Goal: Information Seeking & Learning: Learn about a topic

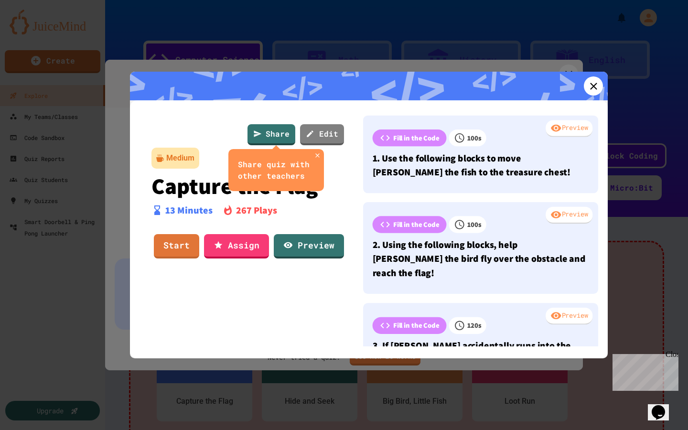
scroll to position [90, 0]
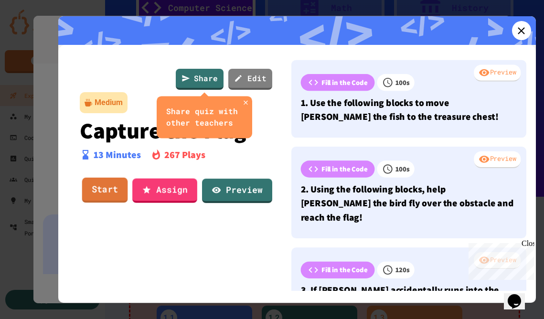
click at [105, 187] on link "Start" at bounding box center [105, 190] width 46 height 25
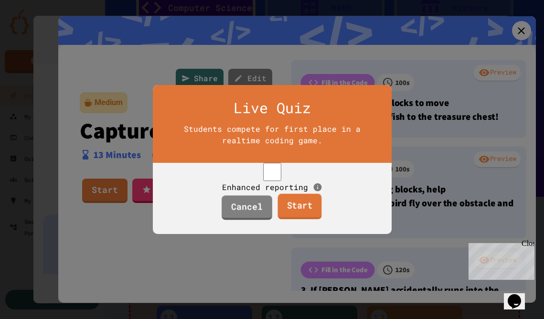
click at [298, 217] on link "Start" at bounding box center [300, 207] width 44 height 26
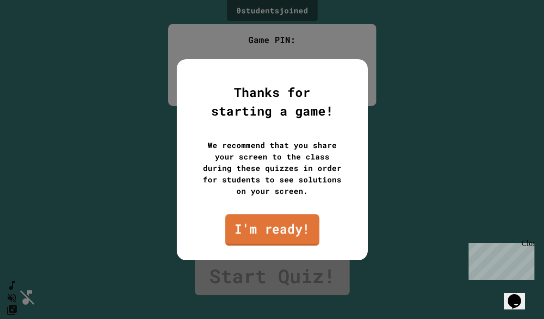
click at [294, 230] on link "I'm ready!" at bounding box center [272, 230] width 94 height 32
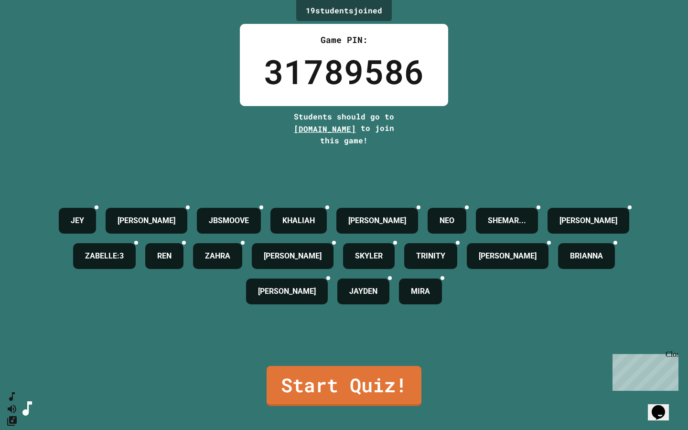
click at [327, 377] on link "Start Quiz!" at bounding box center [344, 386] width 155 height 40
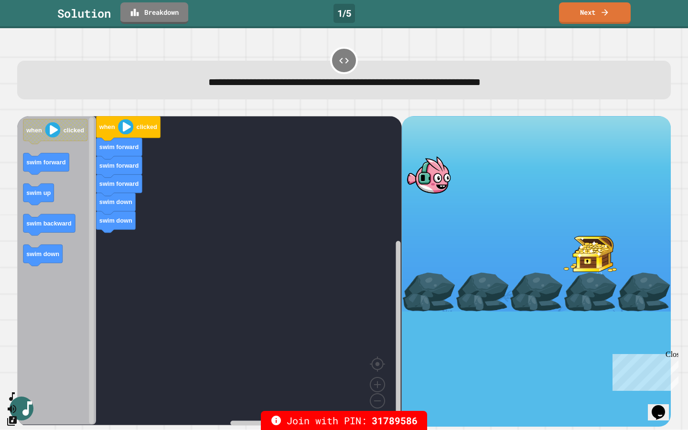
click at [129, 136] on icon "Blockly Workspace" at bounding box center [128, 128] width 64 height 25
click at [169, 302] on rect "Blockly Workspace" at bounding box center [209, 270] width 384 height 309
click at [124, 133] on image "Blockly Workspace" at bounding box center [125, 126] width 15 height 15
click at [195, 183] on rect "Blockly Workspace" at bounding box center [209, 270] width 384 height 309
click at [582, 14] on link "Next" at bounding box center [595, 11] width 66 height 22
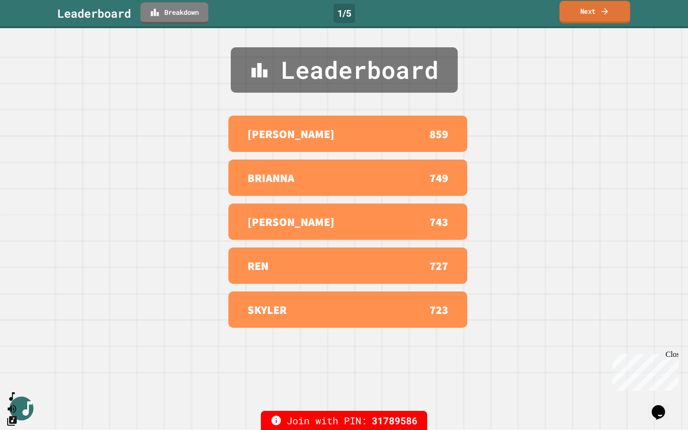
click at [582, 13] on link "Next" at bounding box center [594, 12] width 71 height 22
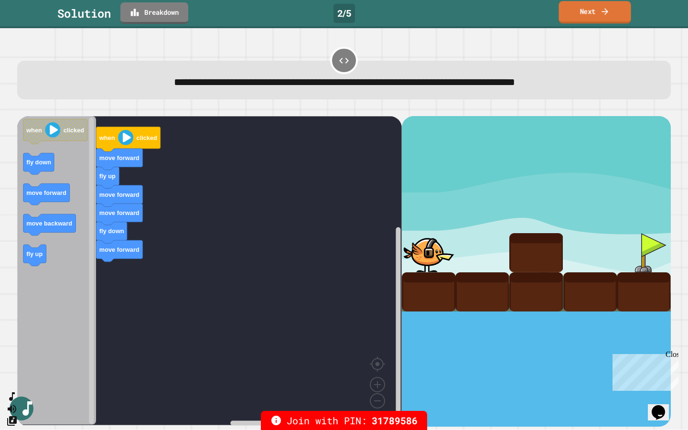
click at [586, 13] on link "Next" at bounding box center [594, 12] width 72 height 22
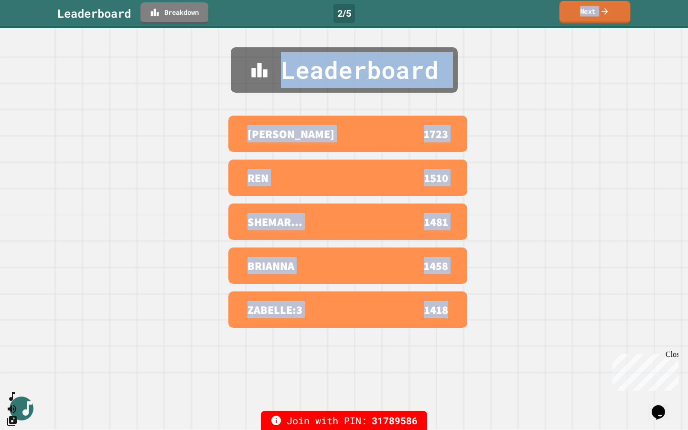
drag, startPoint x: 584, startPoint y: 5, endPoint x: 584, endPoint y: 372, distance: 366.8
click at [584, 5] on link "Next" at bounding box center [594, 12] width 71 height 22
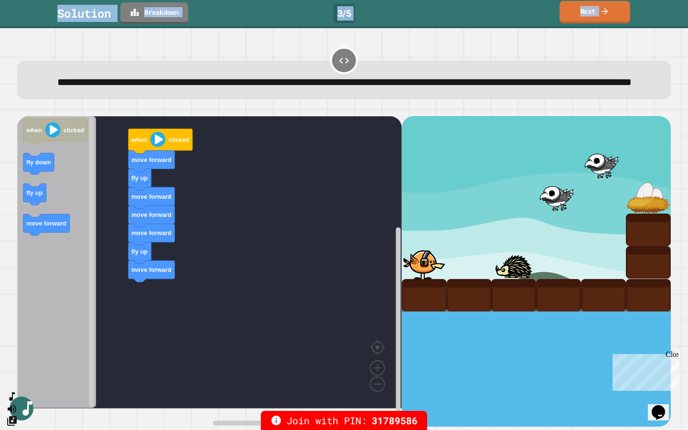
click at [604, 14] on icon at bounding box center [605, 11] width 10 height 10
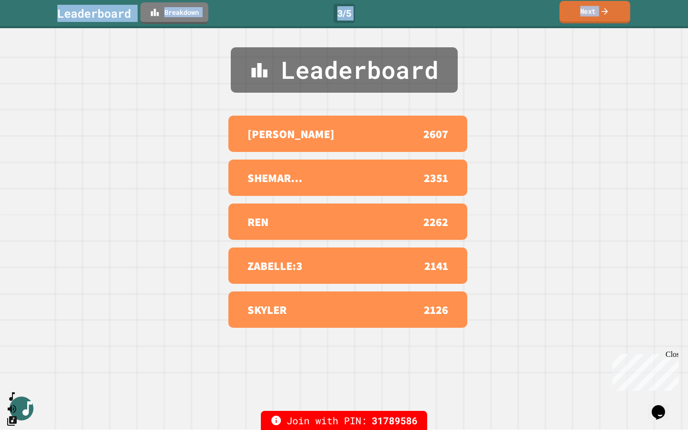
click at [604, 14] on icon at bounding box center [605, 11] width 10 height 10
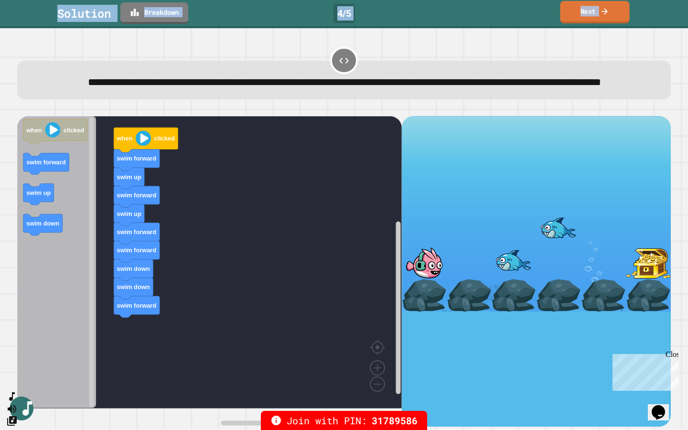
click at [608, 9] on icon at bounding box center [604, 11] width 9 height 10
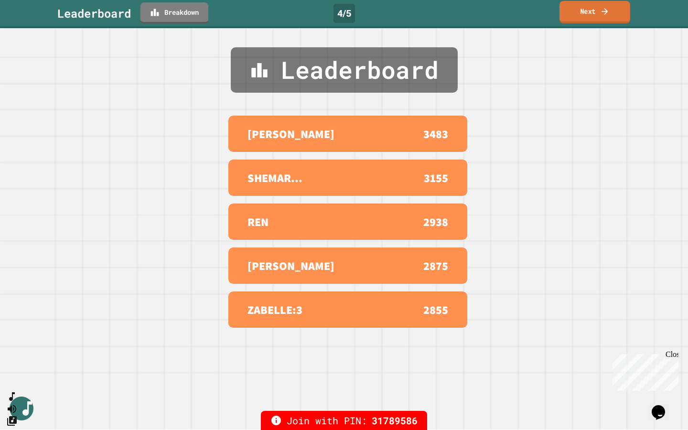
click at [592, 12] on link "Next" at bounding box center [594, 12] width 71 height 22
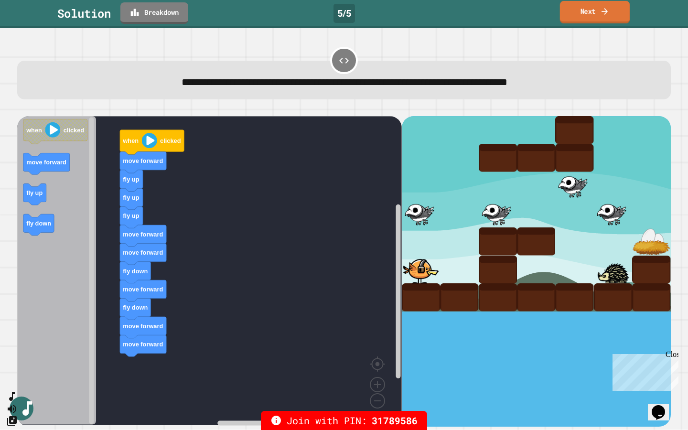
click at [576, 15] on link "Next" at bounding box center [595, 12] width 70 height 22
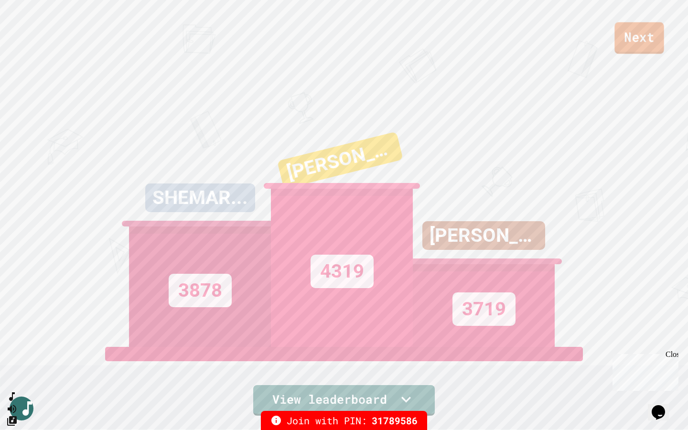
click at [648, 32] on link "Next" at bounding box center [638, 38] width 49 height 32
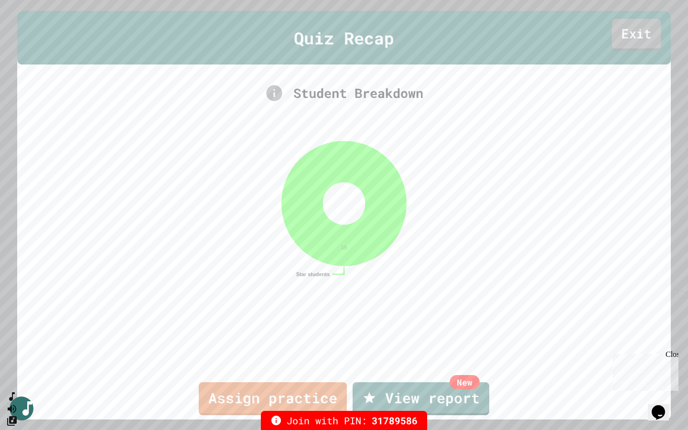
click at [631, 33] on link "Exit" at bounding box center [636, 35] width 49 height 32
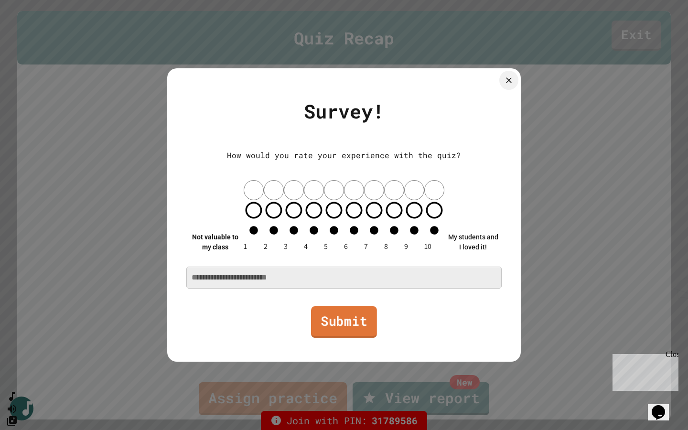
click at [348, 306] on link "Submit" at bounding box center [344, 322] width 66 height 32
type textarea "*"
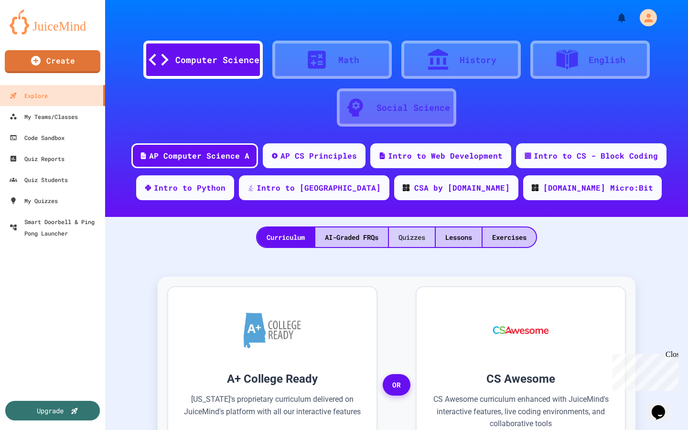
click at [411, 236] on div "Quizzes" at bounding box center [412, 237] width 46 height 20
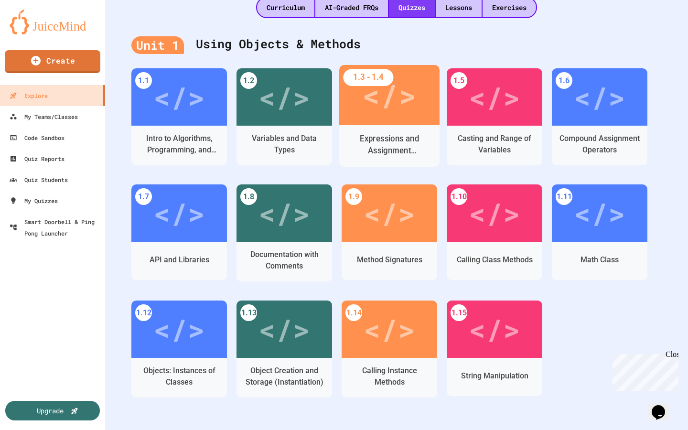
scroll to position [252, 0]
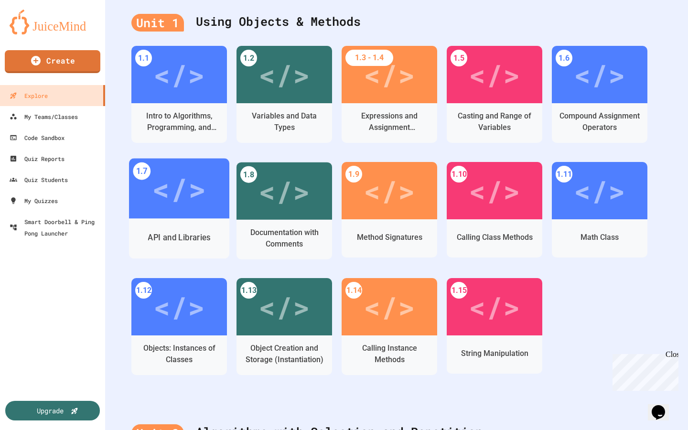
click at [183, 219] on div "API and Libraries" at bounding box center [179, 238] width 100 height 40
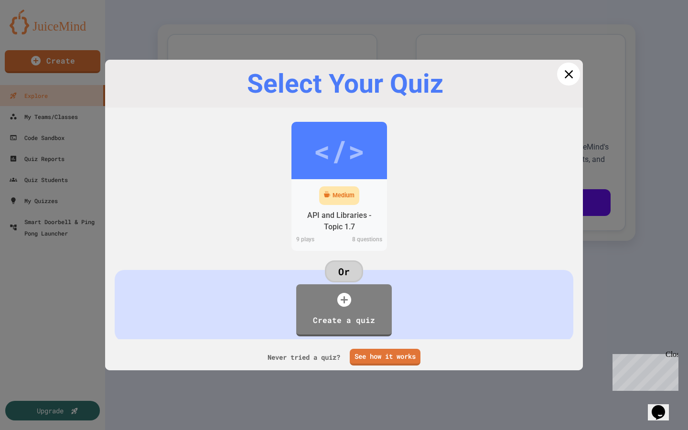
click at [565, 74] on icon at bounding box center [568, 74] width 14 height 14
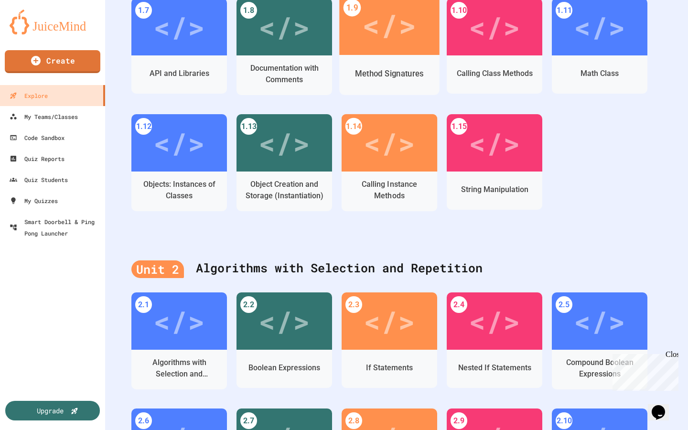
scroll to position [420, 0]
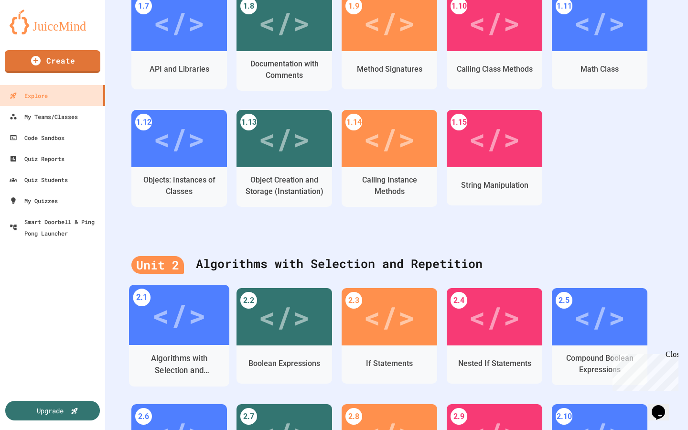
click at [193, 331] on div "</>" at bounding box center [179, 314] width 54 height 45
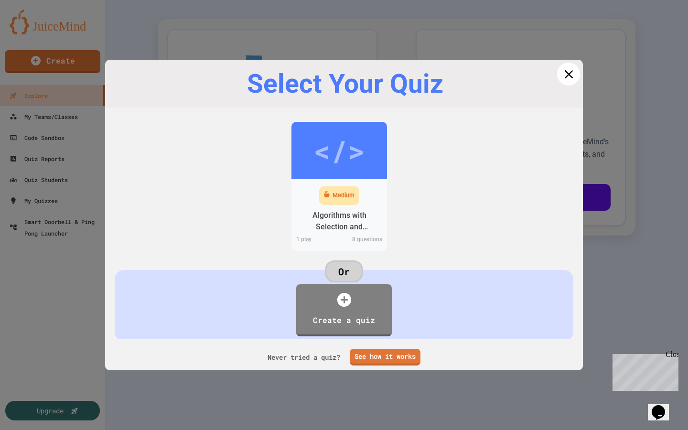
click at [565, 77] on icon at bounding box center [568, 74] width 14 height 14
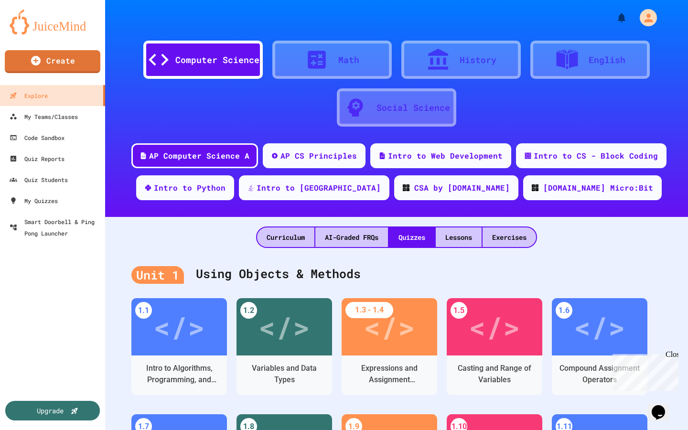
click at [559, 142] on div "Computer Science Math History English Social Science AP Computer Science A AP C…" at bounding box center [396, 108] width 583 height 217
click at [557, 149] on div "Intro to CS - Block Coding" at bounding box center [596, 155] width 128 height 12
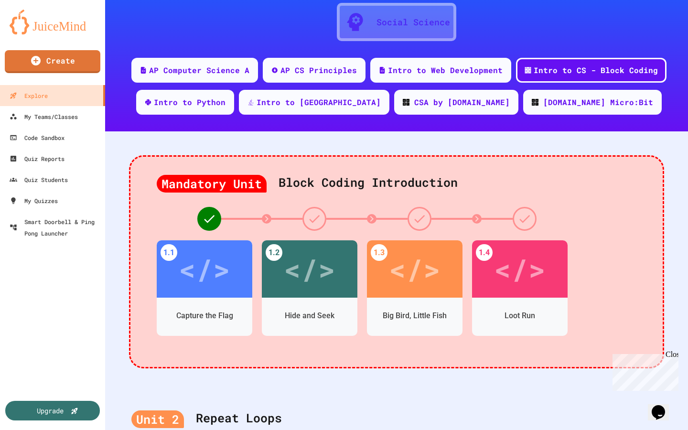
scroll to position [143, 0]
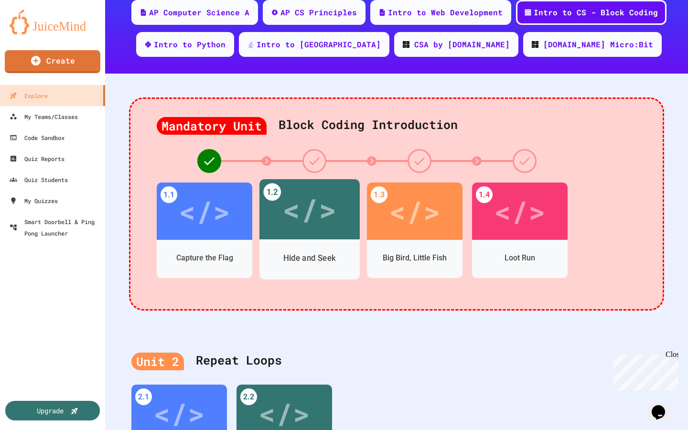
click at [312, 246] on div "Hide and Seek" at bounding box center [309, 259] width 100 height 28
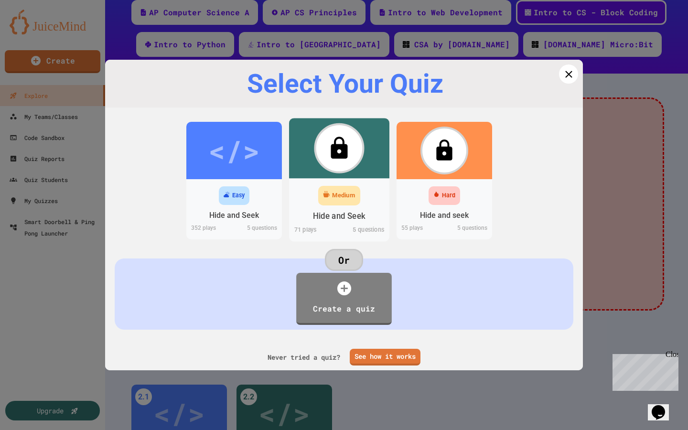
click at [341, 192] on div "Medium" at bounding box center [343, 196] width 23 height 10
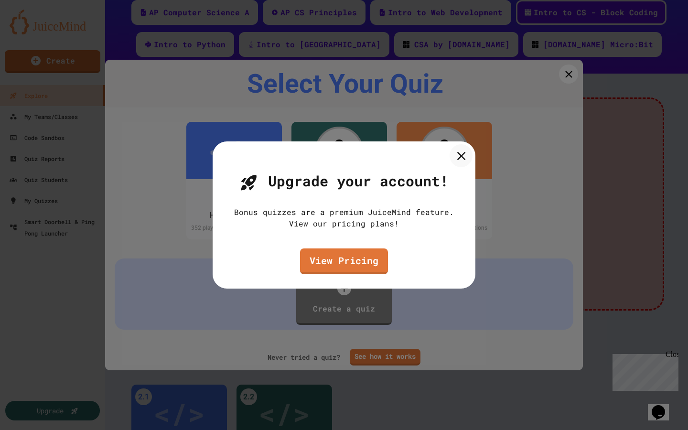
click at [459, 159] on icon at bounding box center [461, 156] width 14 height 14
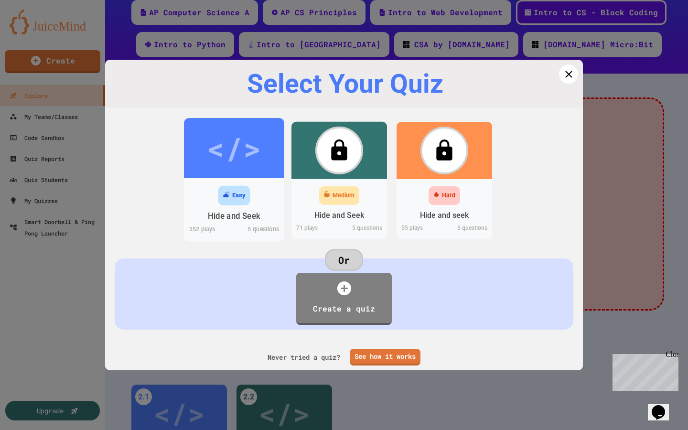
click at [244, 197] on div "Easy" at bounding box center [238, 196] width 13 height 10
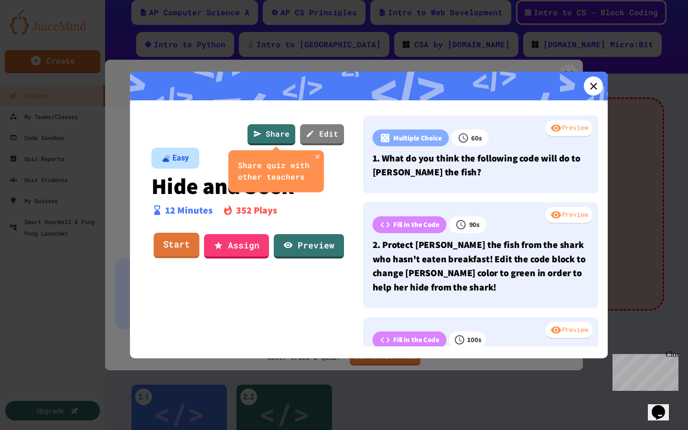
click at [178, 247] on link "Start" at bounding box center [177, 246] width 46 height 26
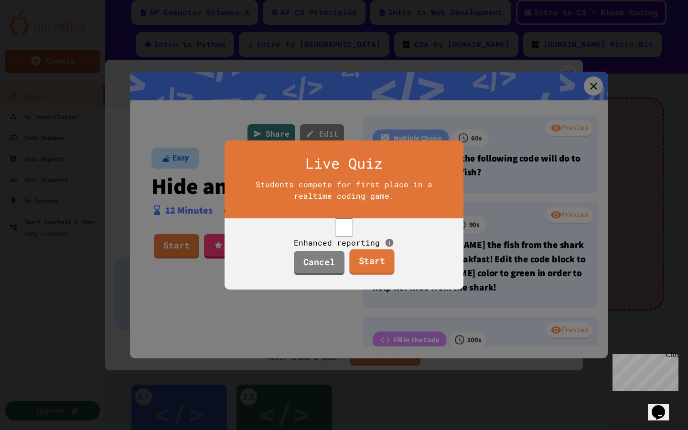
click at [379, 275] on link "Start" at bounding box center [371, 262] width 45 height 26
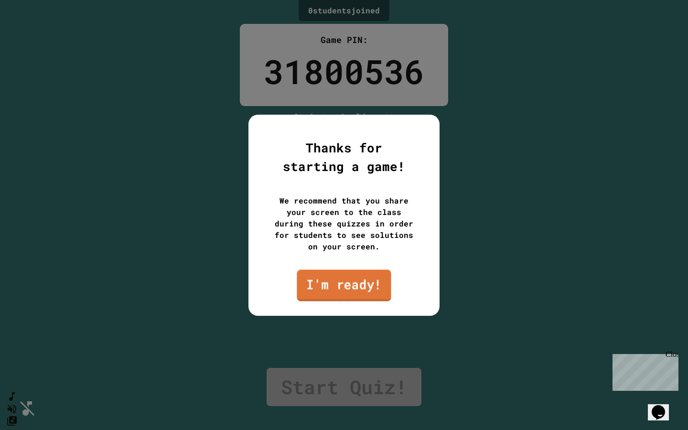
click at [367, 281] on link "I'm ready!" at bounding box center [344, 285] width 94 height 32
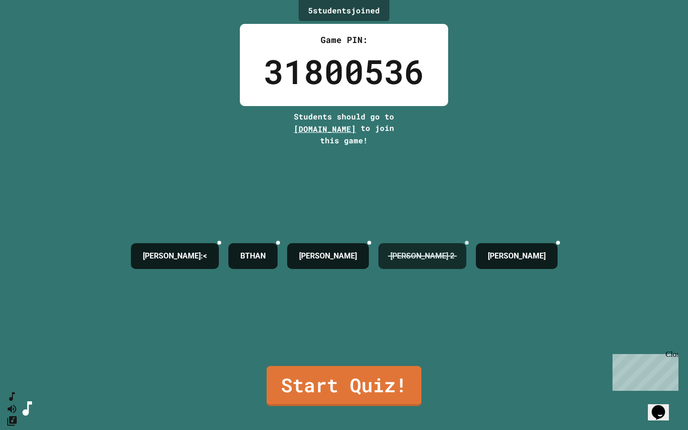
click at [467, 243] on icon at bounding box center [467, 243] width 0 height 0
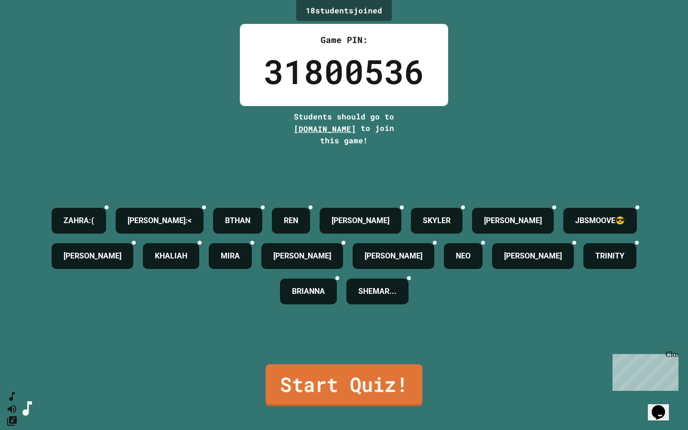
click at [317, 397] on link "Start Quiz!" at bounding box center [344, 385] width 157 height 42
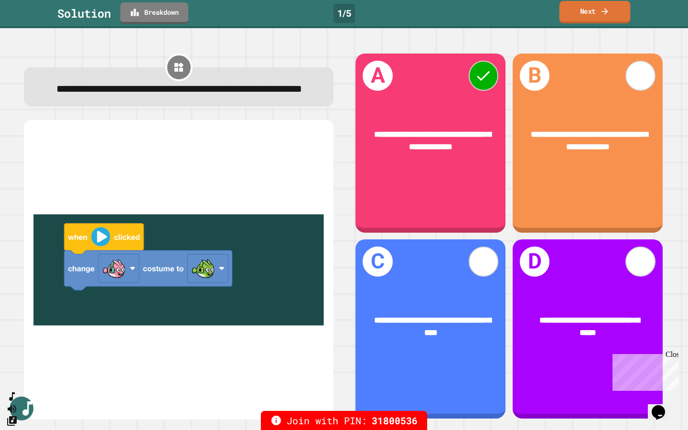
click at [606, 21] on link "Next" at bounding box center [594, 12] width 71 height 22
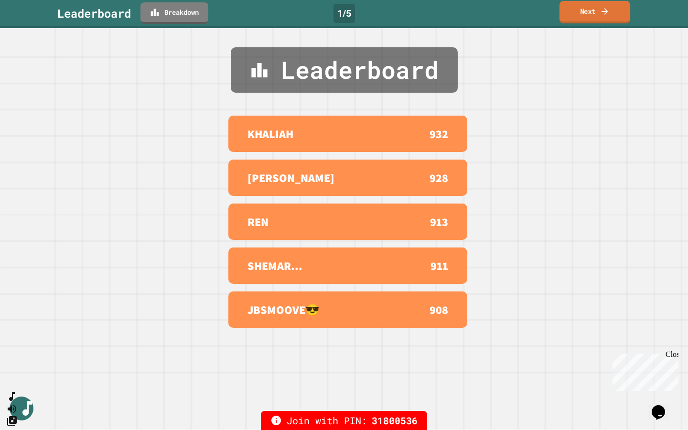
click at [606, 22] on link "Next" at bounding box center [594, 12] width 71 height 22
